Goal: Navigation & Orientation: Find specific page/section

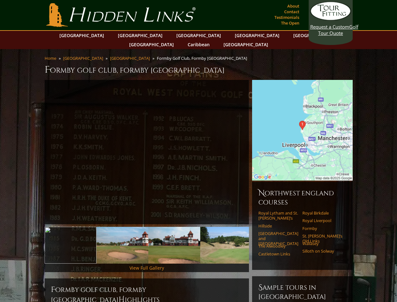
click at [35, 146] on link "Previous" at bounding box center [35, 152] width 13 height 13
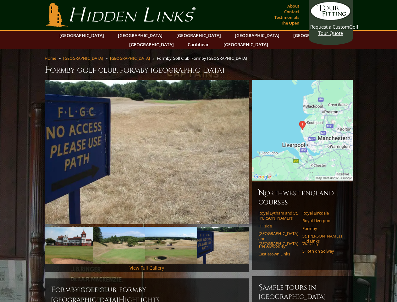
click at [259, 146] on link "Next" at bounding box center [258, 152] width 13 height 13
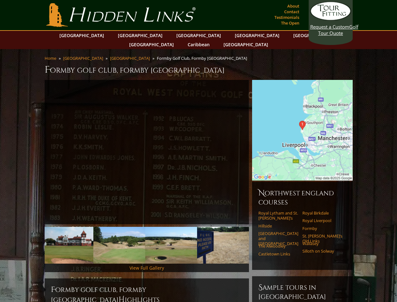
click at [70, 236] on img at bounding box center [68, 245] width 52 height 37
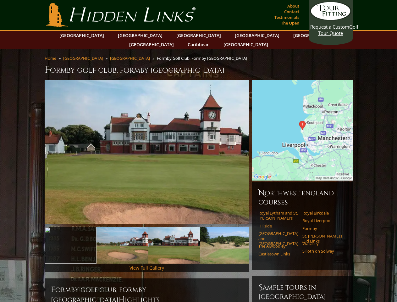
click at [200, 236] on img at bounding box center [226, 245] width 52 height 37
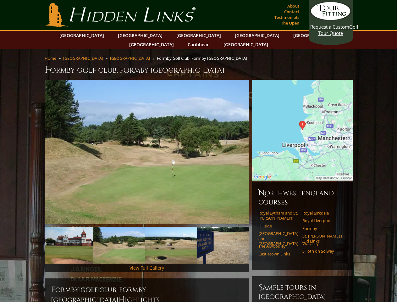
click at [174, 236] on img at bounding box center [171, 245] width 52 height 37
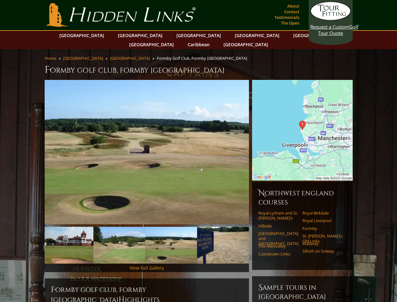
click at [226, 236] on img at bounding box center [223, 245] width 52 height 37
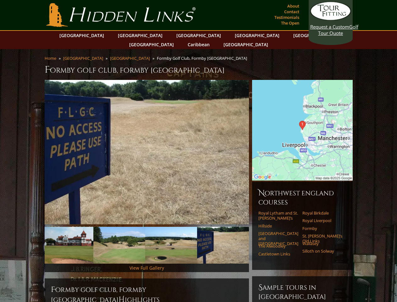
click at [259, 244] on link "The Alwoodley" at bounding box center [279, 246] width 40 height 5
